Goal: Information Seeking & Learning: Learn about a topic

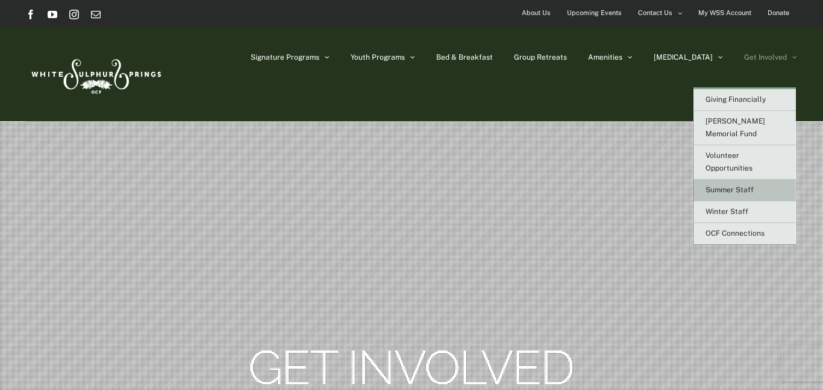
click at [728, 186] on span "Summer Staff" at bounding box center [729, 190] width 48 height 8
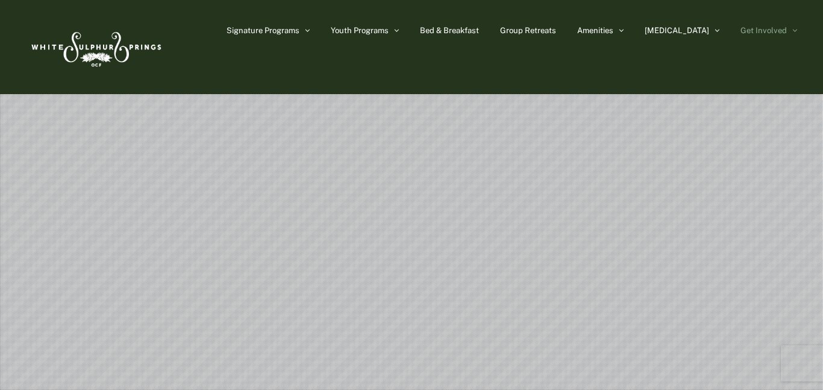
scroll to position [70, 0]
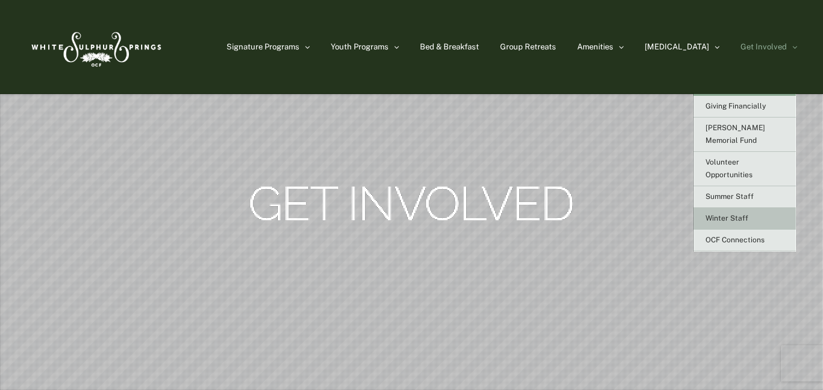
click at [738, 214] on span "Winter Staff" at bounding box center [726, 218] width 43 height 8
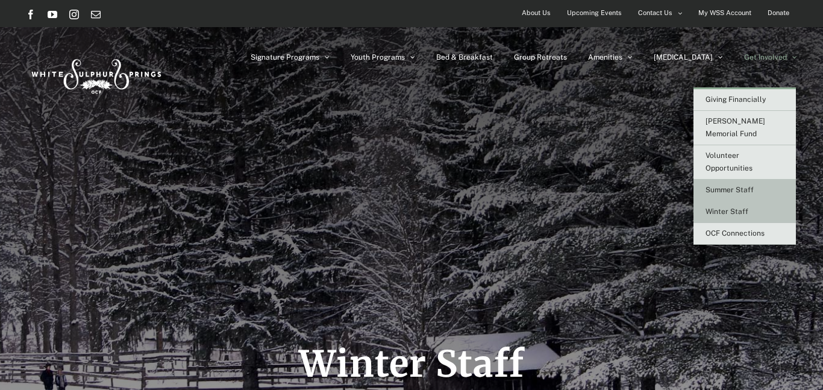
click at [758, 180] on link "Summer Staff" at bounding box center [744, 191] width 102 height 22
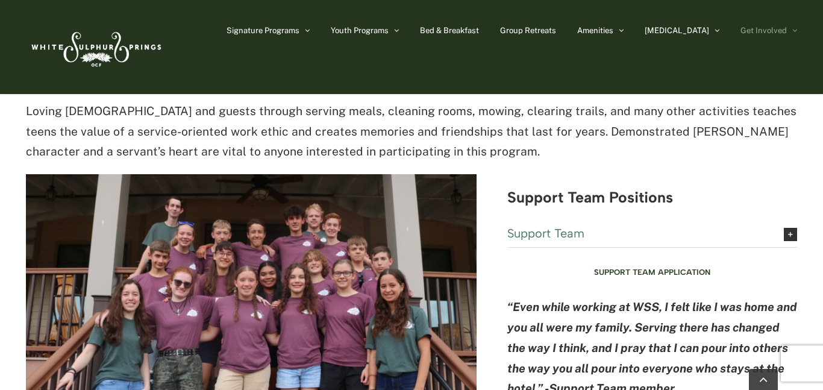
scroll to position [2932, 0]
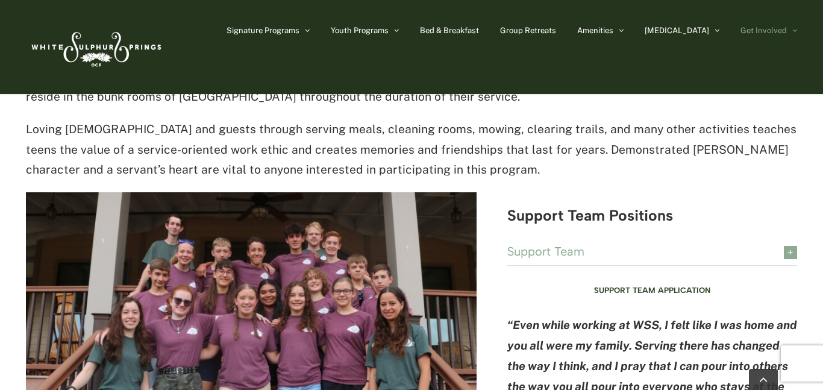
click at [666, 239] on link "Support Team" at bounding box center [652, 252] width 290 height 27
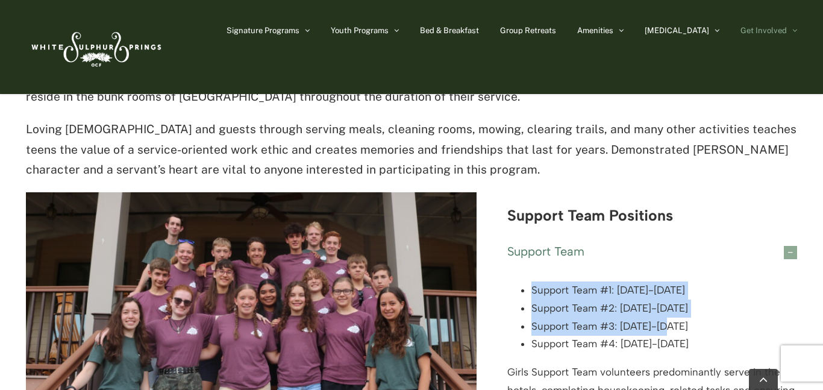
drag, startPoint x: 525, startPoint y: 207, endPoint x: 673, endPoint y: 240, distance: 151.4
click at [673, 281] on ul "Support Team #1: June 5-21 Support Team #2: June 20-July 5 Support Team #3: Jul…" at bounding box center [652, 317] width 290 height 72
copy ul "Support Team #1: June 5-21 Support Team #2: June 20-July 5 Support Team #3: Jul…"
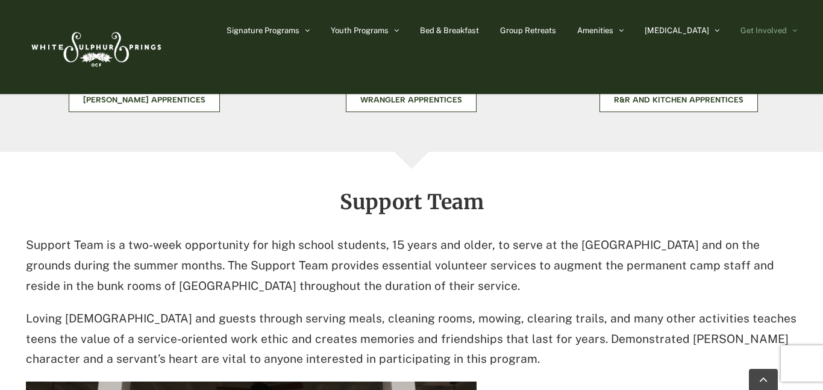
scroll to position [2740, 0]
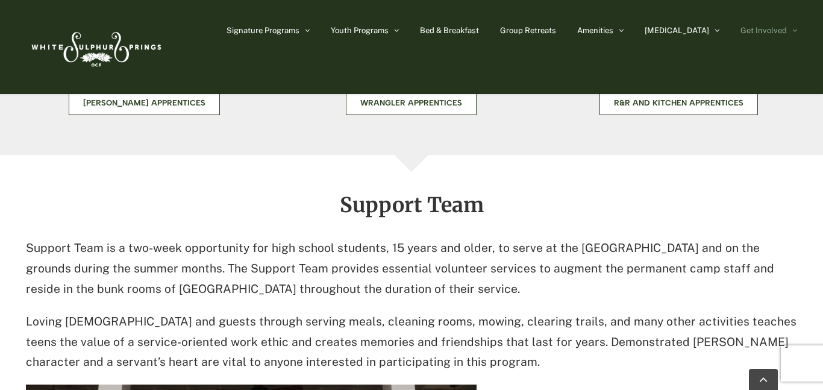
drag, startPoint x: 116, startPoint y: 167, endPoint x: 489, endPoint y: 205, distance: 375.4
click at [489, 238] on p "Support Team is a two-week opportunity for high school students, 15 years and o…" at bounding box center [411, 268] width 771 height 61
copy p "a two-week opportunity for high school students, 15 years and older, to serve a…"
click at [476, 311] on p "Loving Christ and guests through serving meals, cleaning rooms, mowing, clearin…" at bounding box center [411, 341] width 771 height 61
click at [220, 311] on p "Loving Christ and guests through serving meals, cleaning rooms, mowing, clearin…" at bounding box center [411, 341] width 771 height 61
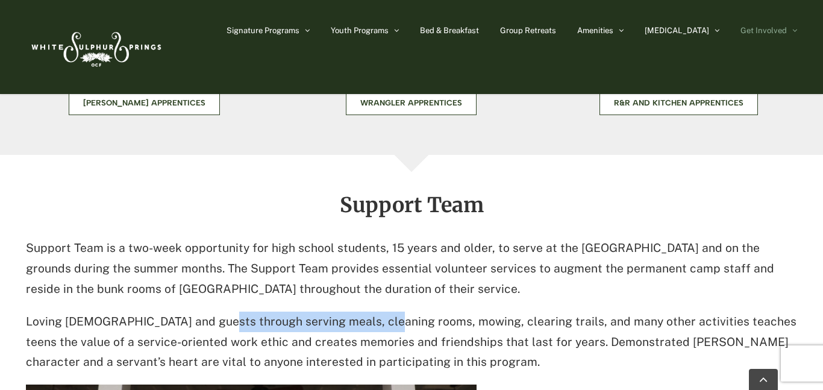
drag, startPoint x: 220, startPoint y: 239, endPoint x: 369, endPoint y: 236, distance: 148.8
click at [369, 311] on p "Loving Christ and guests through serving meals, cleaning rooms, mowing, clearin…" at bounding box center [411, 341] width 771 height 61
copy p "serving meals, cleaning rooms,"
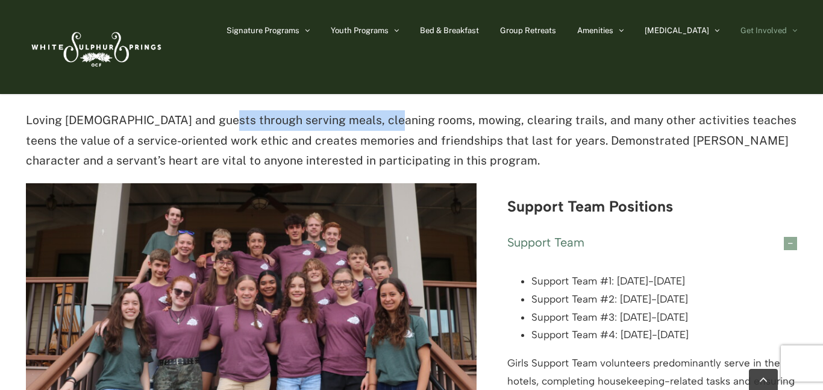
scroll to position [2955, 0]
